Goal: Task Accomplishment & Management: Use online tool/utility

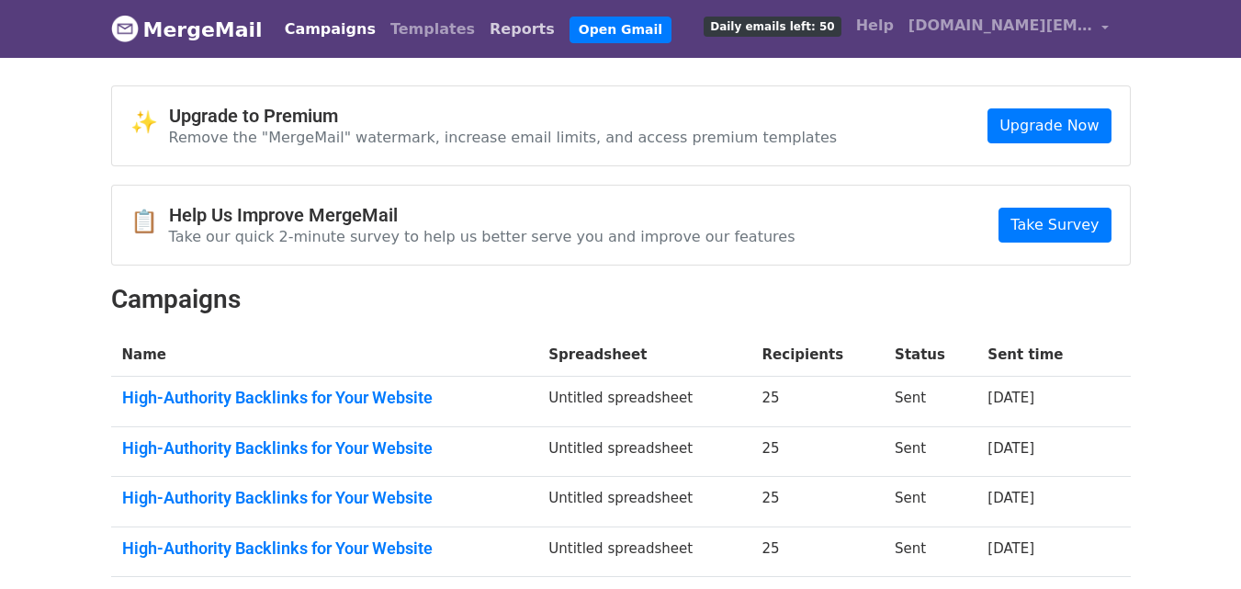
click at [482, 26] on link "Reports" at bounding box center [522, 29] width 80 height 37
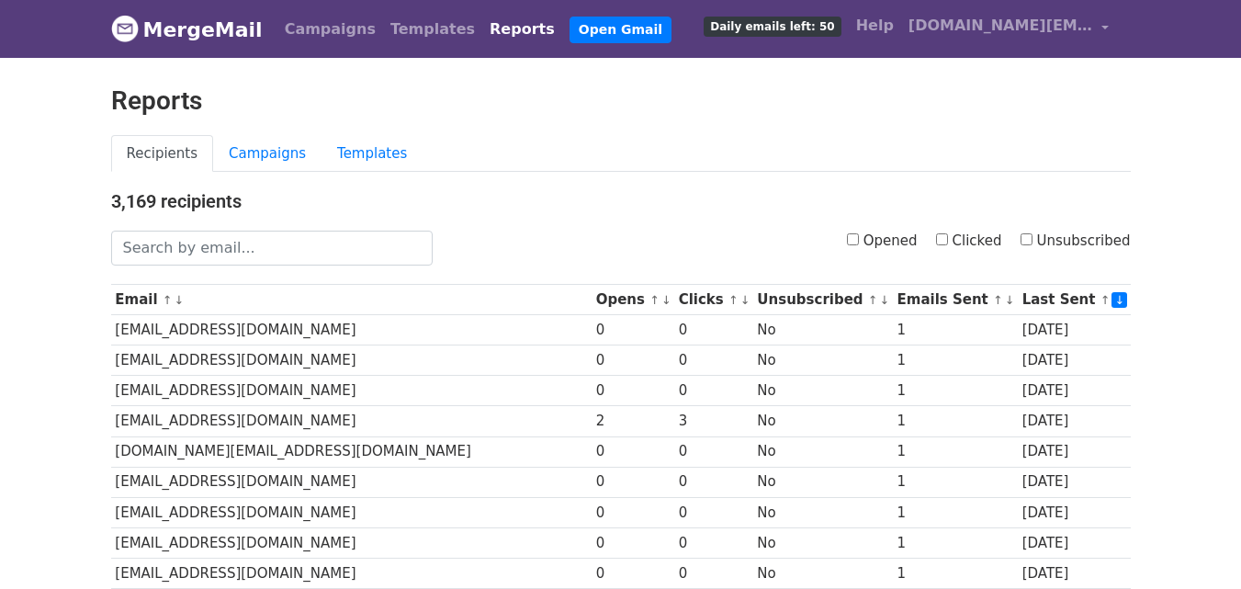
click at [960, 242] on label "Clicked" at bounding box center [969, 240] width 66 height 21
click at [948, 242] on input "Clicked" at bounding box center [942, 239] width 12 height 12
checkbox input "true"
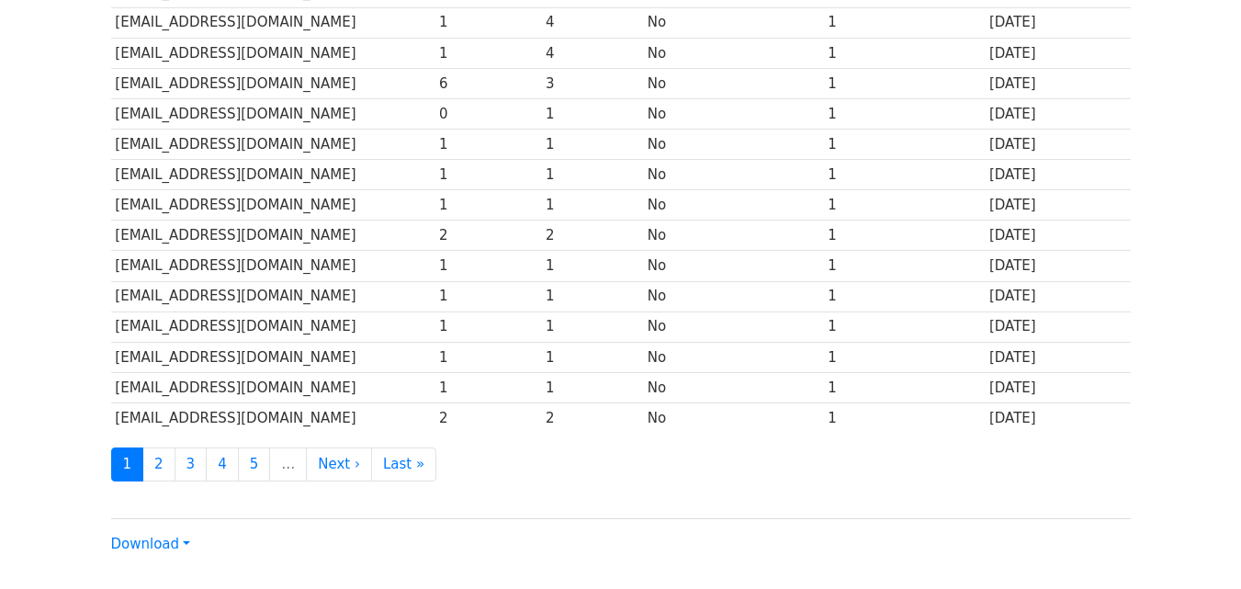
scroll to position [907, 0]
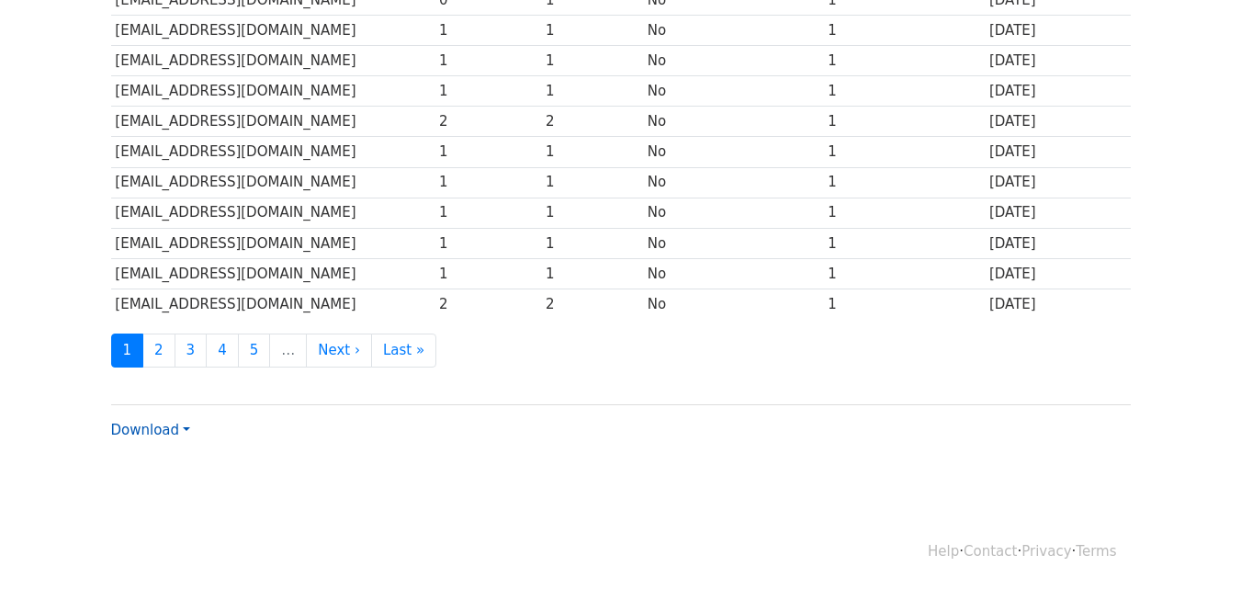
click at [170, 426] on link "Download" at bounding box center [150, 429] width 79 height 17
click at [158, 490] on link "Excel" at bounding box center [184, 493] width 145 height 29
